Goal: Task Accomplishment & Management: Use online tool/utility

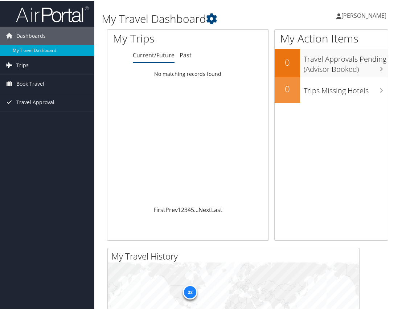
click at [36, 68] on link "Trips" at bounding box center [47, 64] width 94 height 18
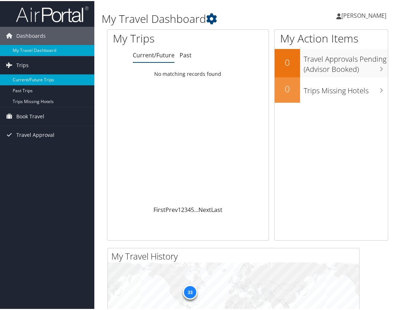
click at [37, 79] on link "Current/Future Trips" at bounding box center [47, 78] width 94 height 11
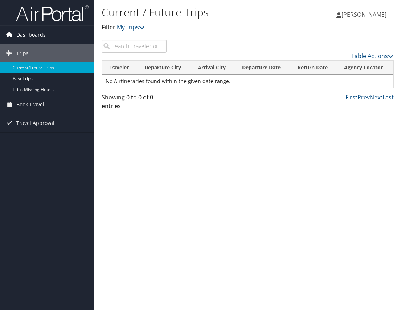
click at [36, 32] on span "Dashboards" at bounding box center [30, 35] width 29 height 18
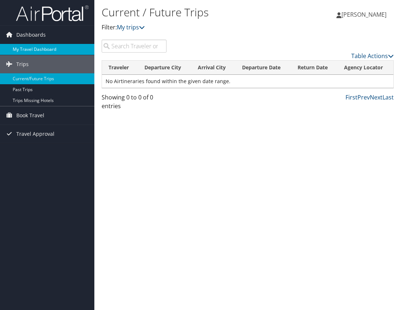
click at [49, 49] on link "My Travel Dashboard" at bounding box center [47, 49] width 94 height 11
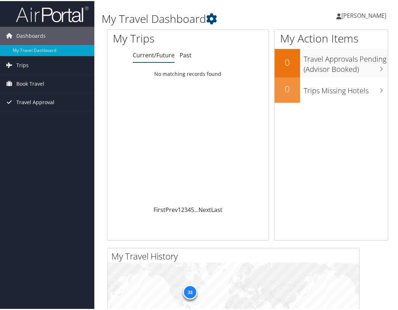
click at [42, 96] on span "Travel Approval" at bounding box center [35, 101] width 38 height 18
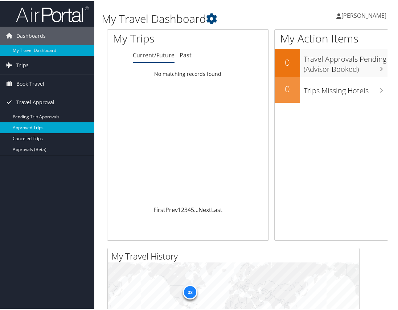
click at [41, 125] on link "Approved Trips" at bounding box center [47, 126] width 94 height 11
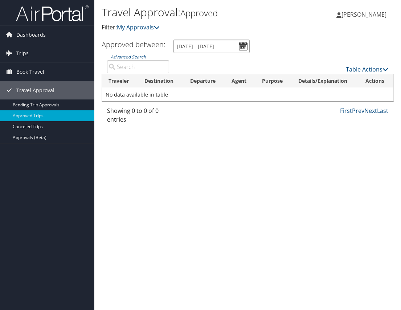
click at [244, 45] on input "8/29/2025 - 9/29/2025" at bounding box center [211, 46] width 76 height 13
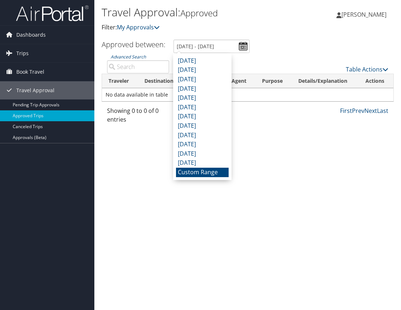
click at [272, 46] on ul "Approved between: 8/29/2025 - 9/29/2025" at bounding box center [244, 46] width 300 height 13
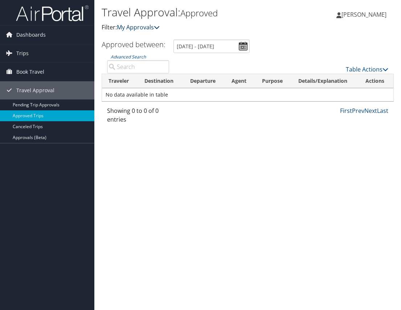
click at [153, 28] on link "My Approvals" at bounding box center [138, 27] width 43 height 8
click at [152, 27] on link "My Approvals" at bounding box center [138, 27] width 43 height 8
click at [41, 69] on span "Book Travel" at bounding box center [30, 72] width 28 height 18
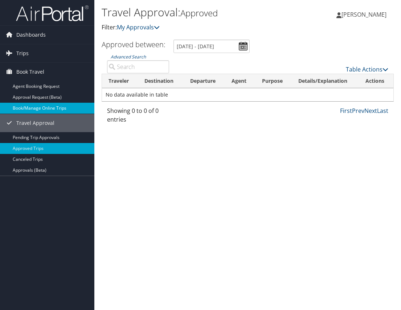
click at [58, 108] on link "Book/Manage Online Trips" at bounding box center [47, 108] width 94 height 11
